Goal: Task Accomplishment & Management: Use online tool/utility

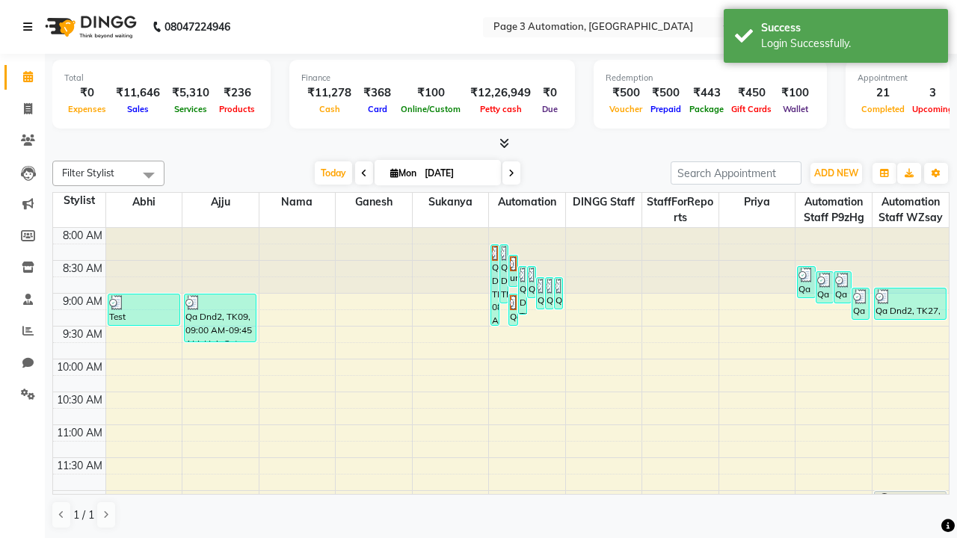
click at [31, 27] on icon at bounding box center [27, 27] width 9 height 10
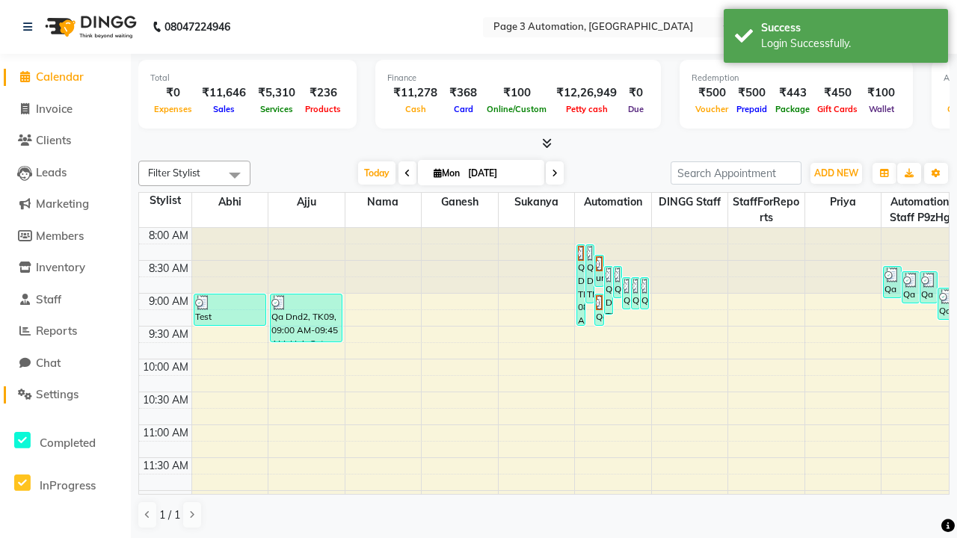
click at [65, 395] on span "Settings" at bounding box center [57, 394] width 43 height 14
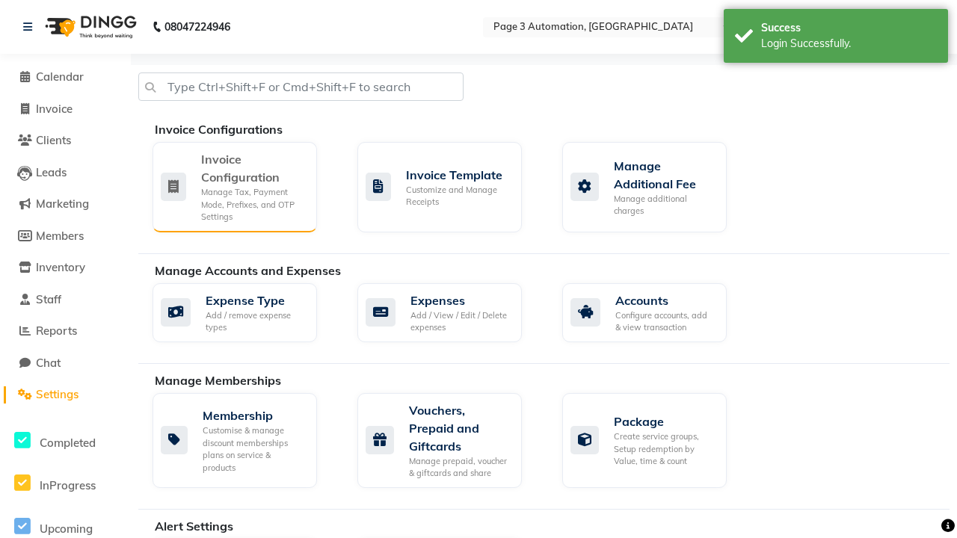
click at [234, 186] on div "Manage Tax, Payment Mode, Prefixes, and OTP Settings" at bounding box center [253, 204] width 104 height 37
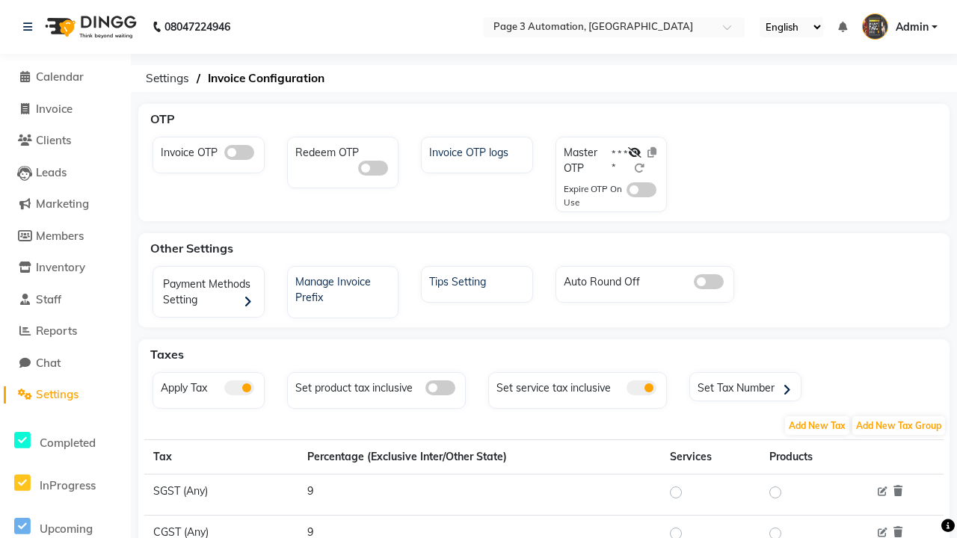
click at [238, 153] on span at bounding box center [239, 152] width 30 height 15
click at [224, 155] on input "checkbox" at bounding box center [224, 155] width 0 height 0
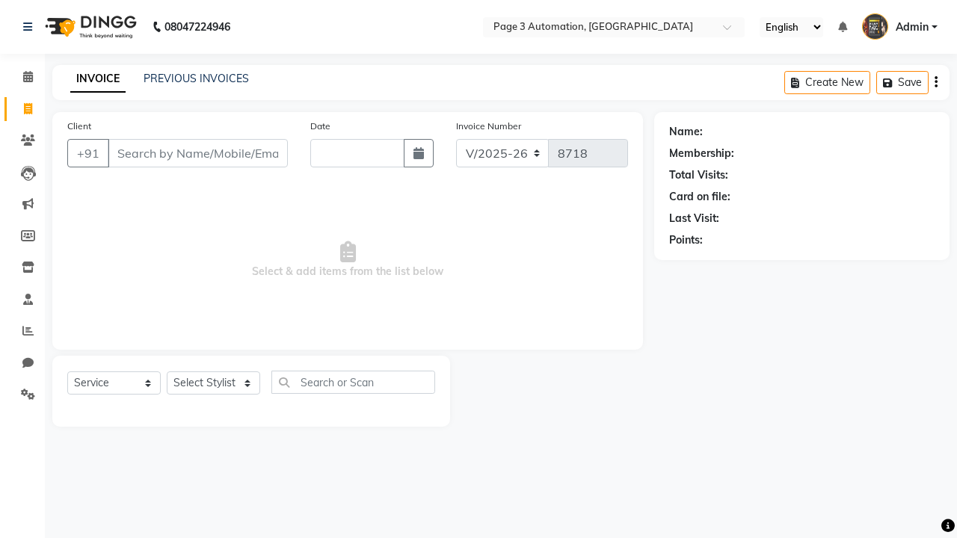
select select "2774"
select select "service"
type input "[DATE]"
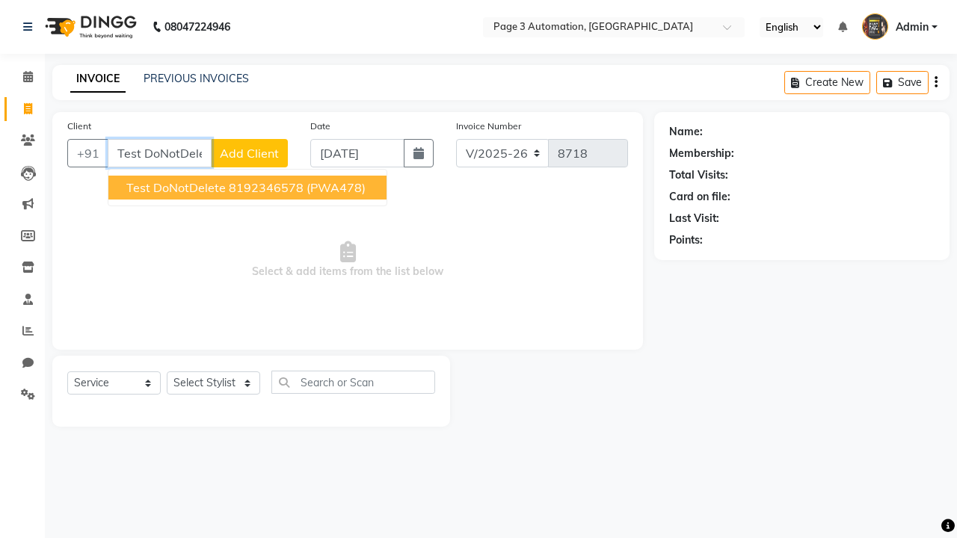
click at [249, 188] on ngb-highlight "8192346578" at bounding box center [266, 187] width 75 height 15
type input "8192346578"
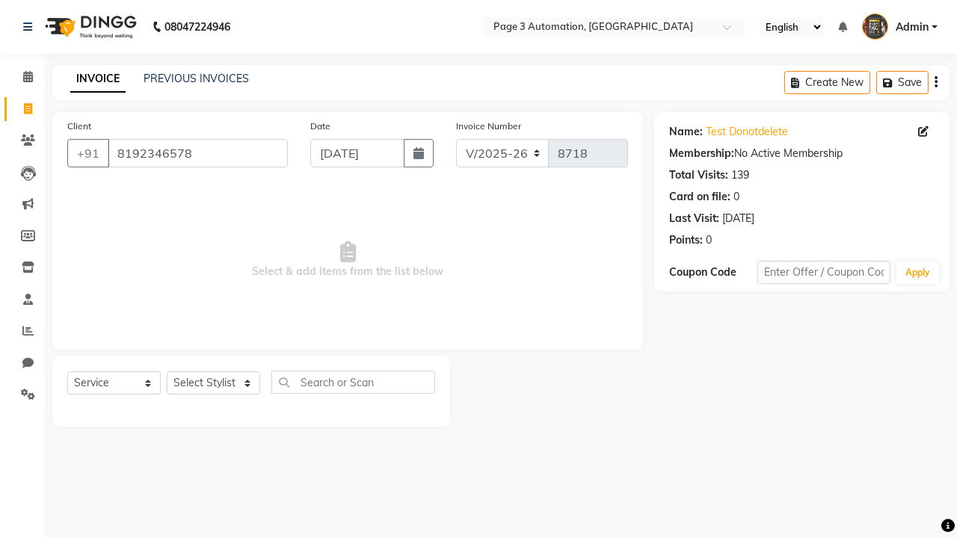
select select "71572"
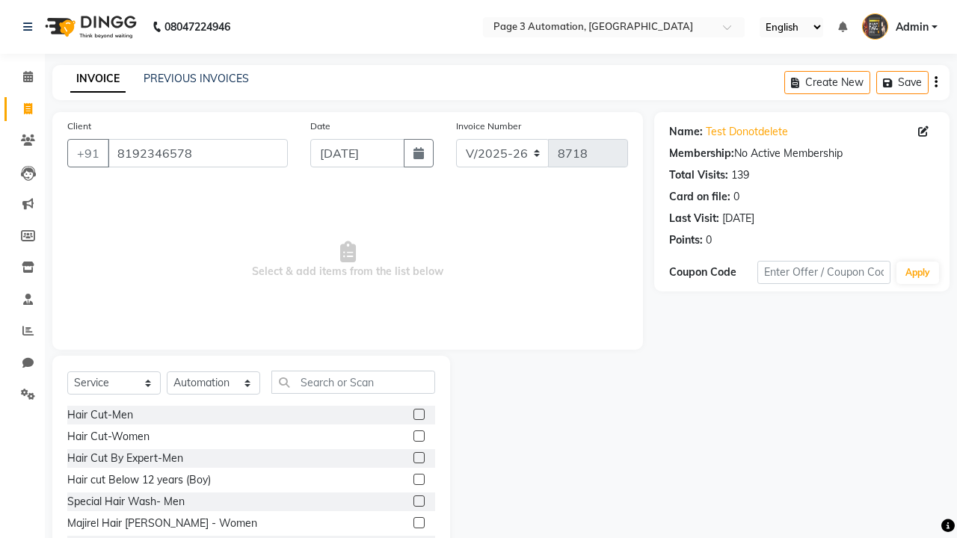
click at [418, 480] on label at bounding box center [418, 479] width 11 height 11
click at [418, 480] on input "checkbox" at bounding box center [418, 480] width 10 height 10
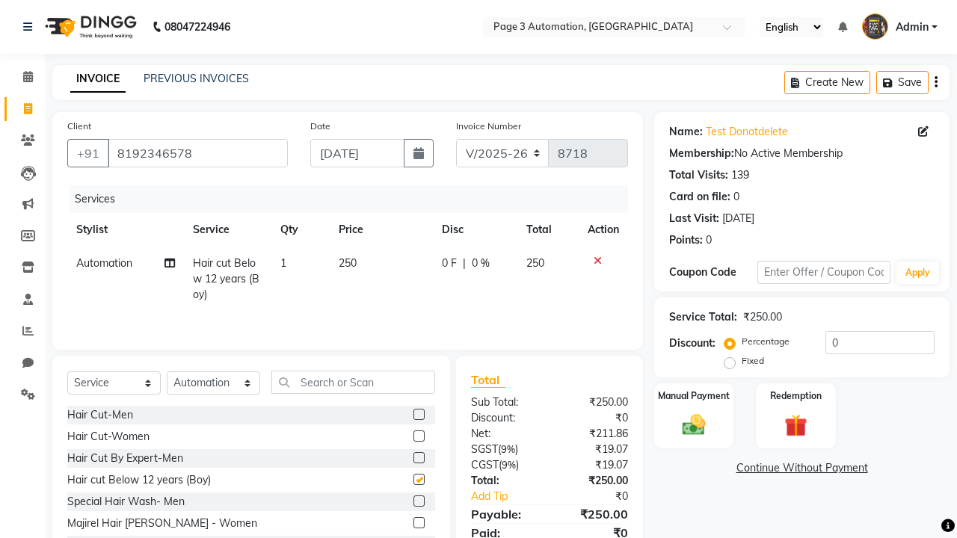
checkbox input "false"
click at [694, 395] on label "Manual Payment" at bounding box center [693, 395] width 75 height 14
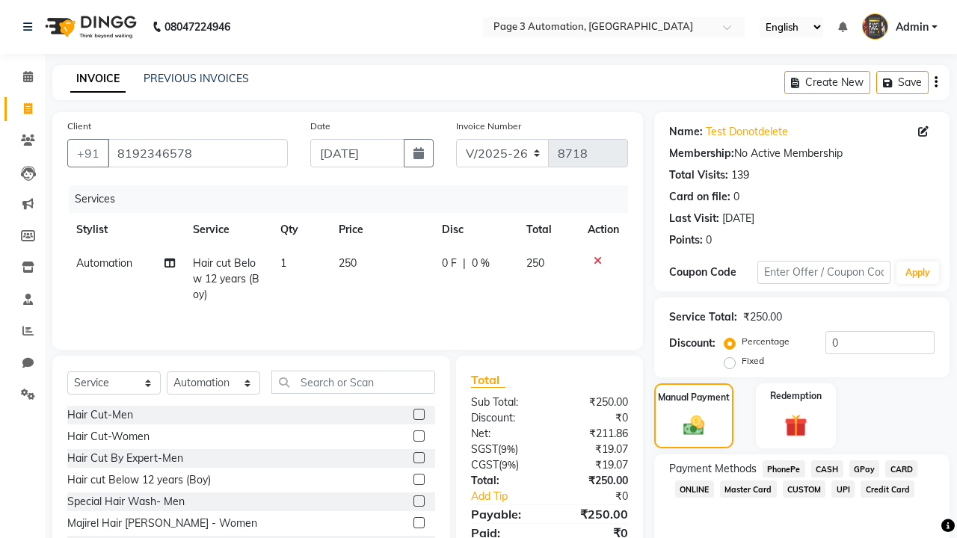
click at [827, 469] on span "CASH" at bounding box center [827, 469] width 32 height 17
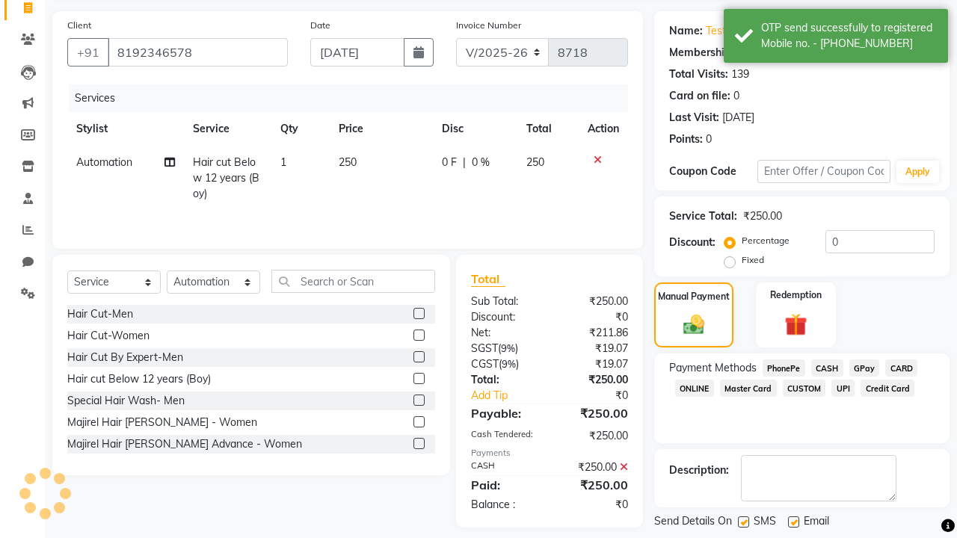
scroll to position [173, 0]
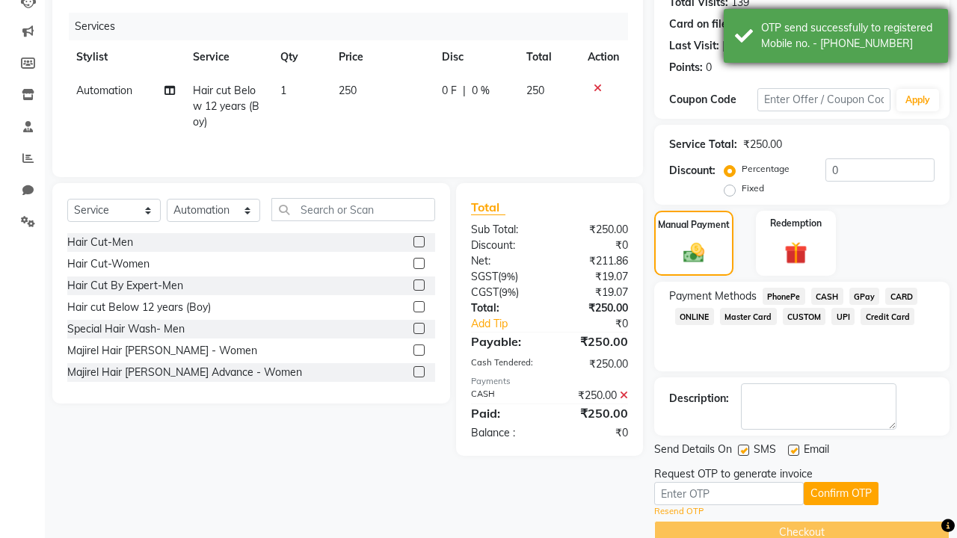
click at [836, 38] on div "OTP send successfully to registered Mobile no. - 918192346578" at bounding box center [849, 35] width 176 height 31
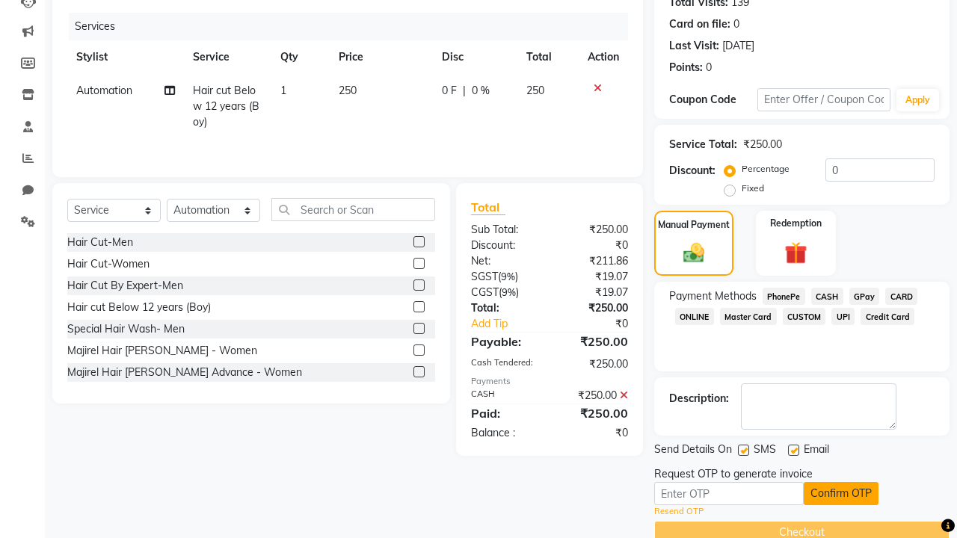
click at [841, 493] on button "Confirm OTP" at bounding box center [841, 493] width 75 height 23
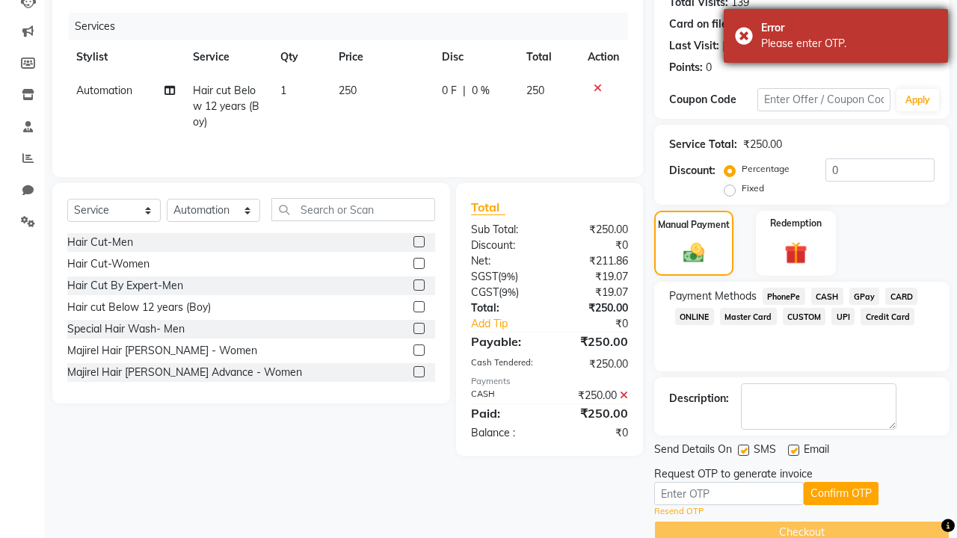
click at [836, 38] on div "Please enter OTP." at bounding box center [849, 44] width 176 height 16
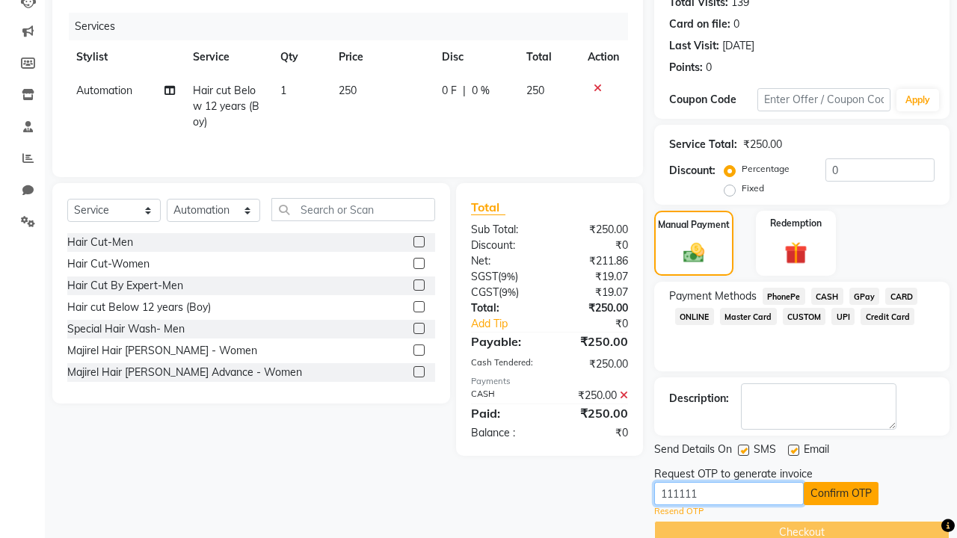
type input "111111"
click at [841, 493] on button "Confirm OTP" at bounding box center [841, 493] width 75 height 23
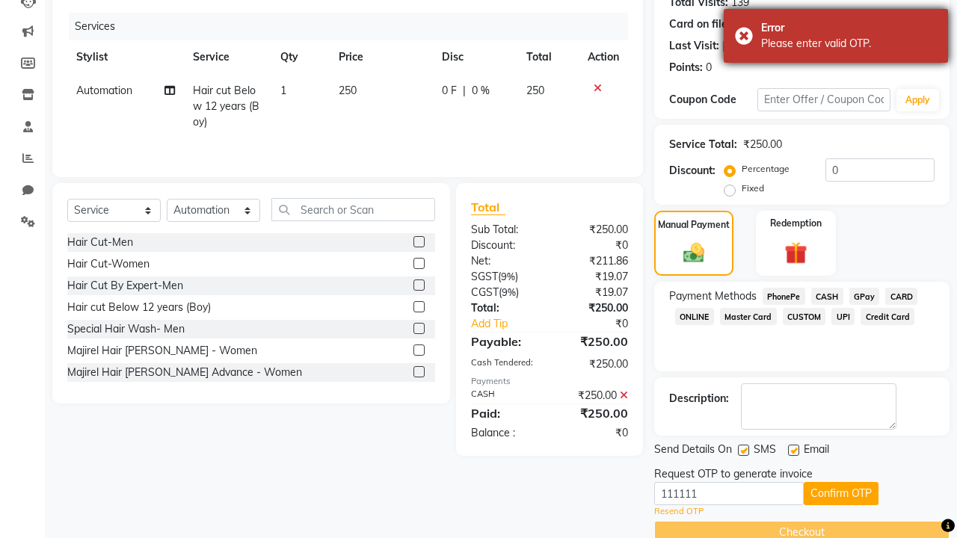
click at [836, 38] on div "Please enter valid OTP." at bounding box center [849, 44] width 176 height 16
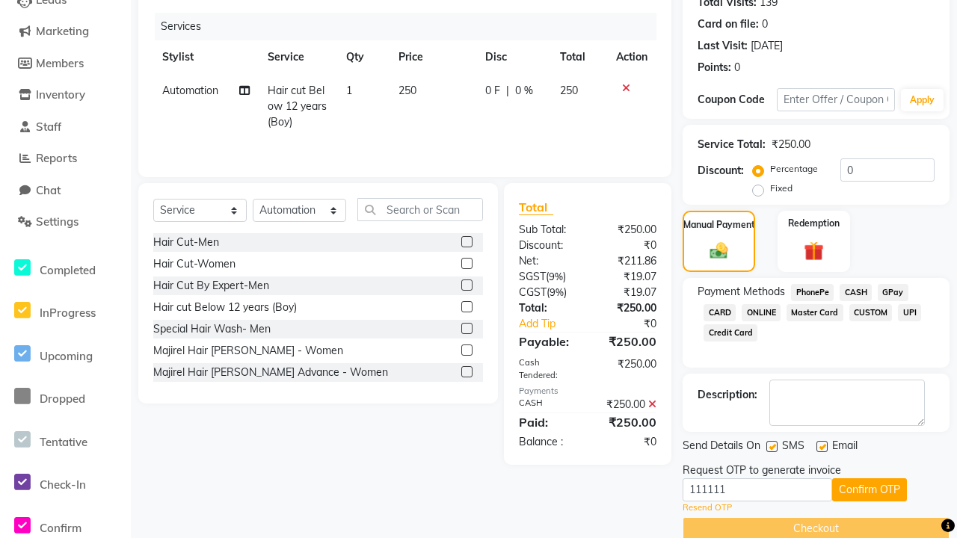
scroll to position [0, 0]
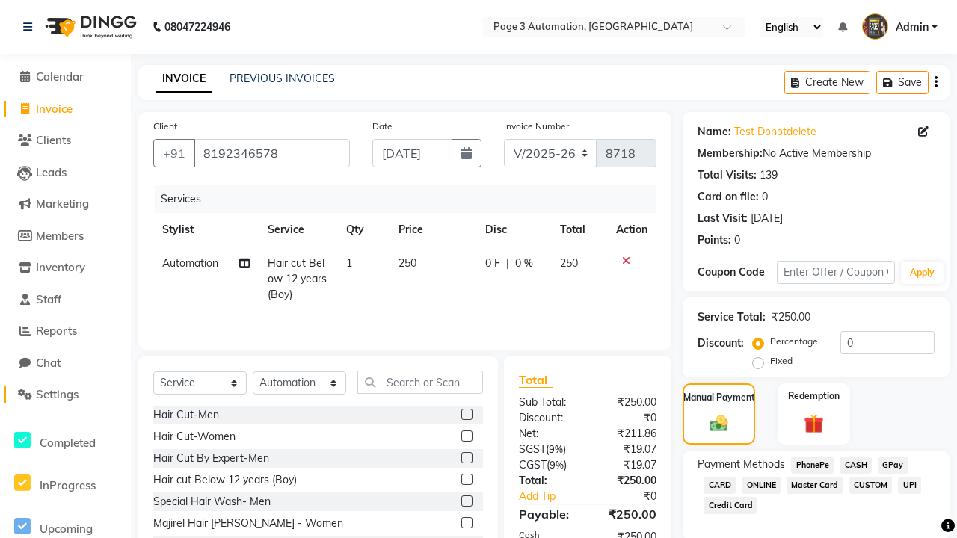
click at [65, 395] on span "Settings" at bounding box center [57, 394] width 43 height 14
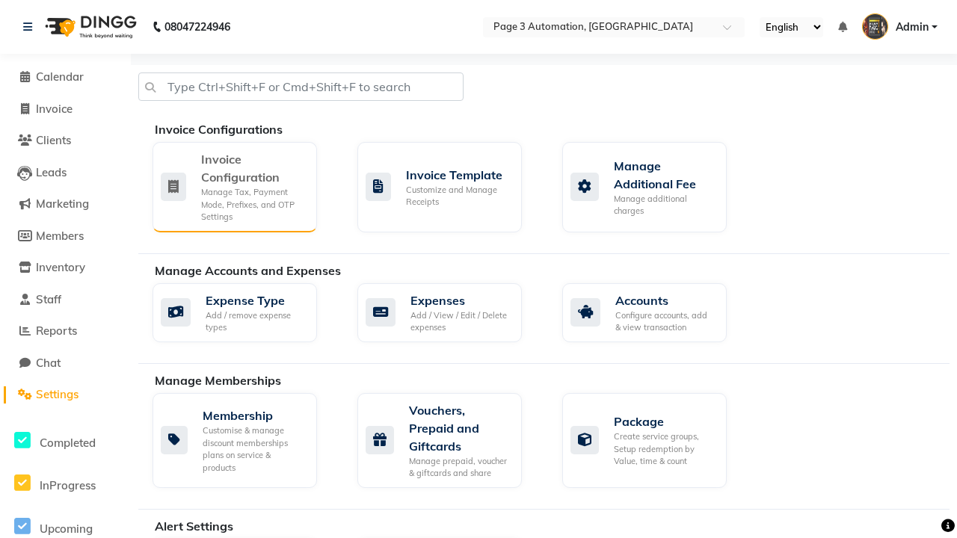
click at [234, 186] on div "Manage Tax, Payment Mode, Prefixes, and OTP Settings" at bounding box center [253, 204] width 104 height 37
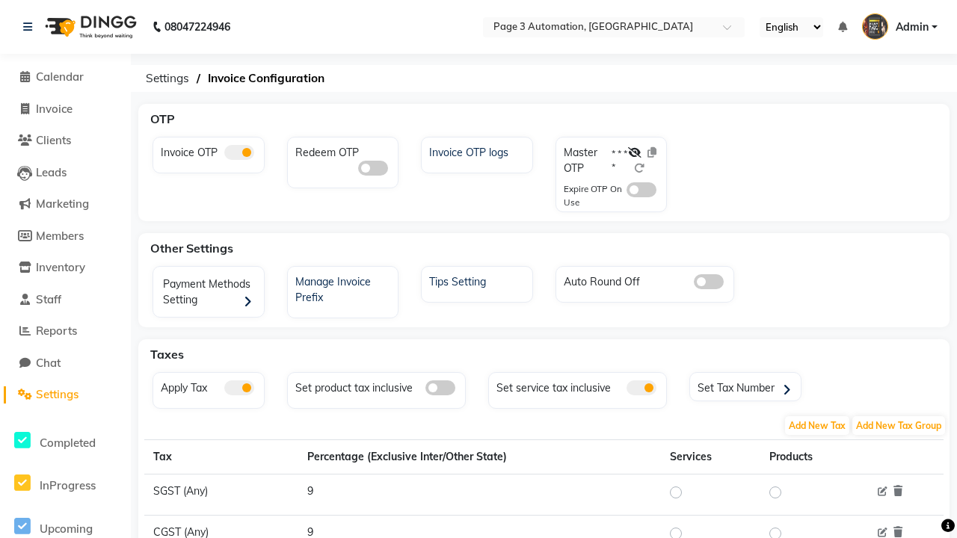
click at [238, 153] on span at bounding box center [239, 152] width 30 height 15
click at [224, 155] on input "checkbox" at bounding box center [224, 155] width 0 height 0
